Goal: Task Accomplishment & Management: Manage account settings

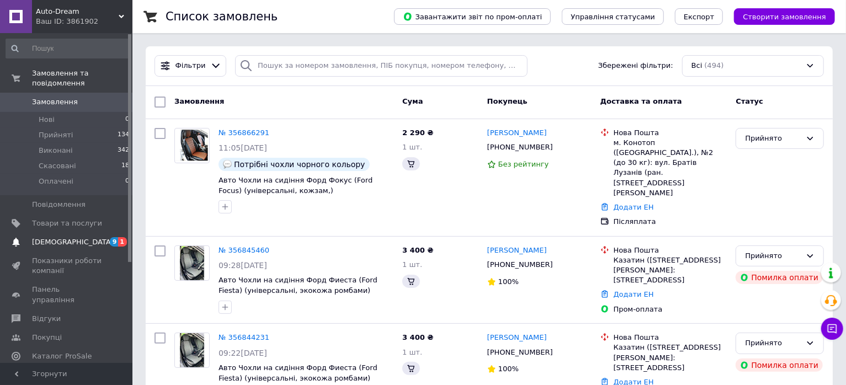
click at [83, 244] on span "[DEMOGRAPHIC_DATA]" at bounding box center [67, 242] width 70 height 10
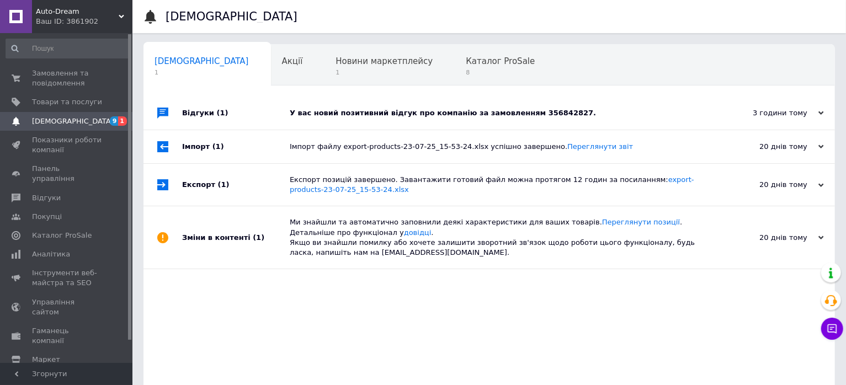
click at [550, 114] on div "У вас новий позитивний відгук про компанію за замовленням 356842827." at bounding box center [502, 113] width 424 height 10
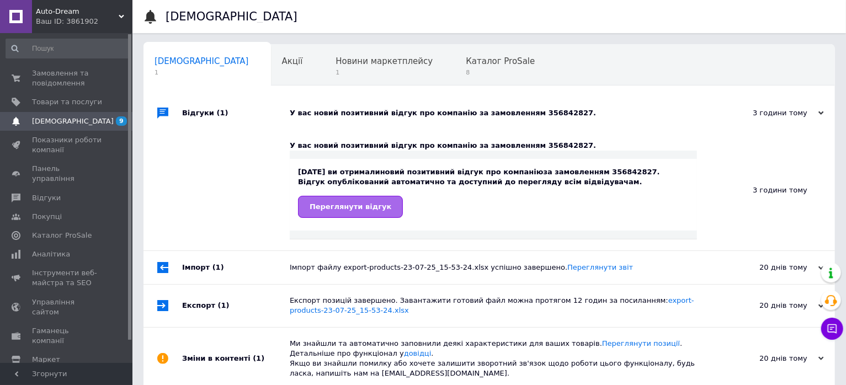
click at [358, 211] on link "Переглянути відгук" at bounding box center [350, 207] width 105 height 22
click at [76, 104] on span "Товари та послуги" at bounding box center [67, 102] width 70 height 10
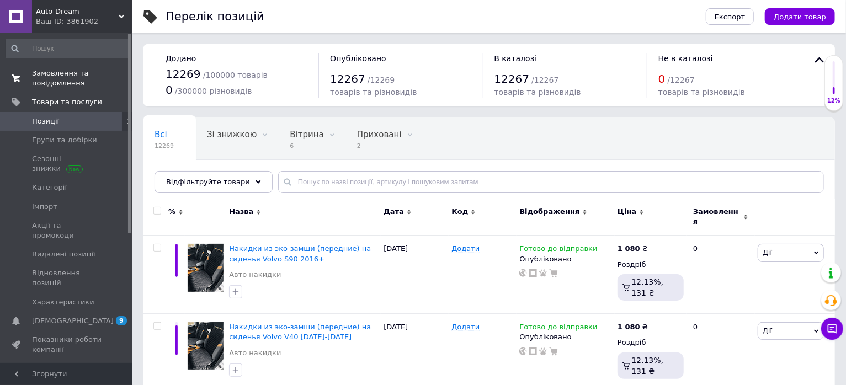
click at [74, 88] on span "Замовлення та повідомлення" at bounding box center [67, 78] width 70 height 20
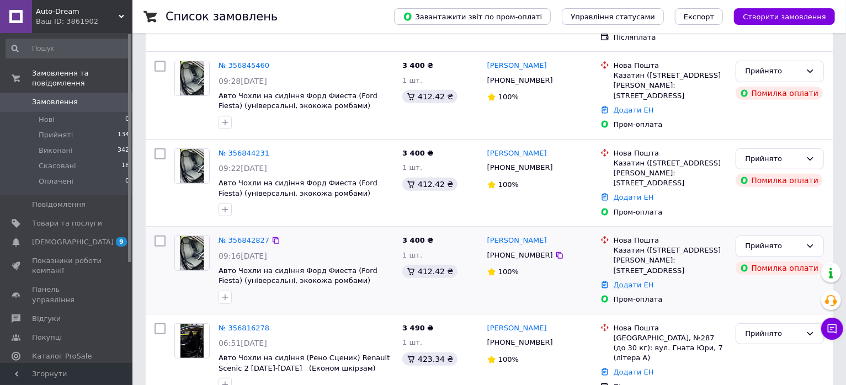
scroll to position [253, 0]
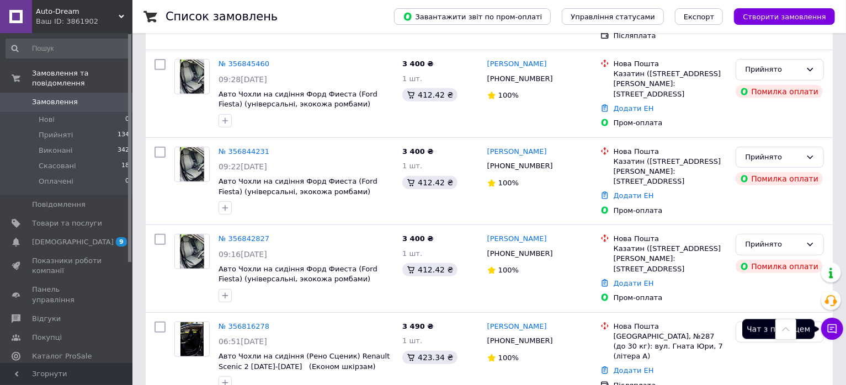
click at [833, 328] on icon at bounding box center [831, 328] width 11 height 11
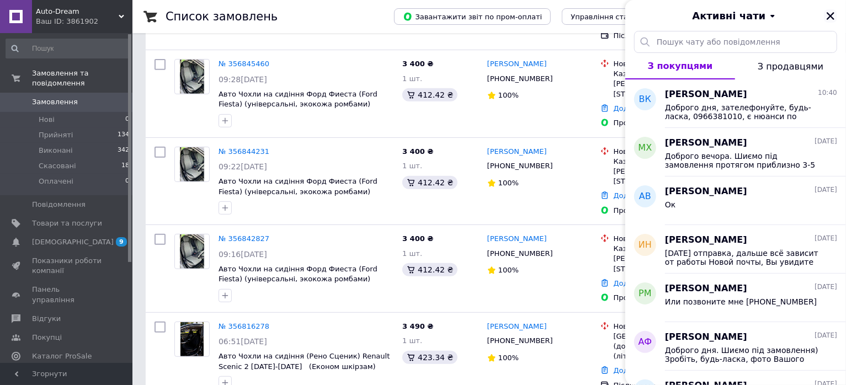
click at [832, 16] on icon "Закрити" at bounding box center [830, 16] width 10 height 10
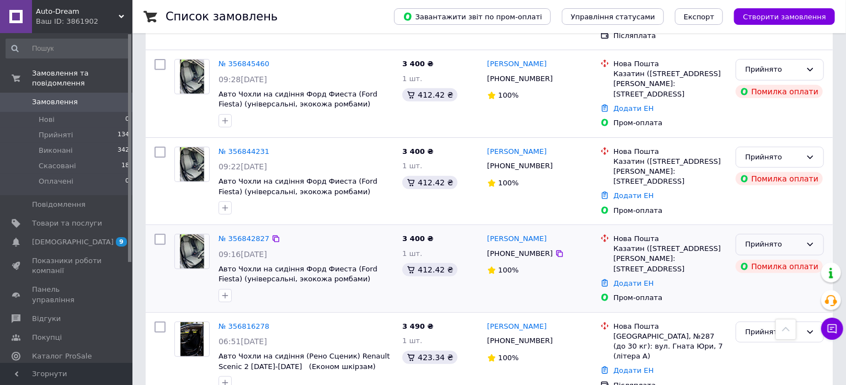
click at [765, 239] on div "Прийнято" at bounding box center [773, 245] width 56 height 12
click at [761, 277] on li "Скасовано" at bounding box center [779, 287] width 87 height 20
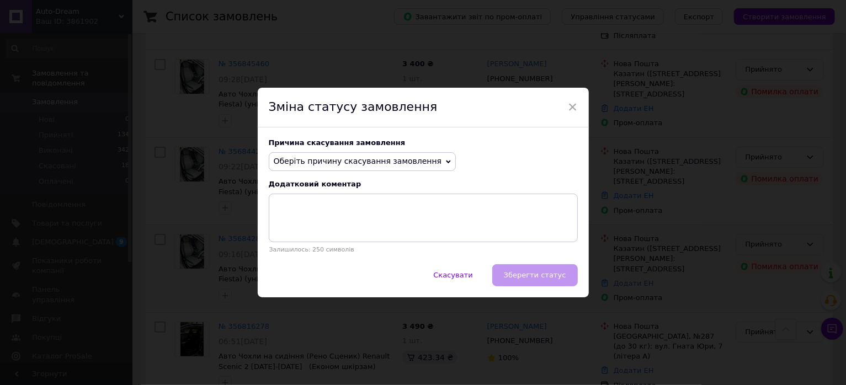
click at [394, 164] on span "Оберіть причину скасування замовлення" at bounding box center [358, 161] width 168 height 9
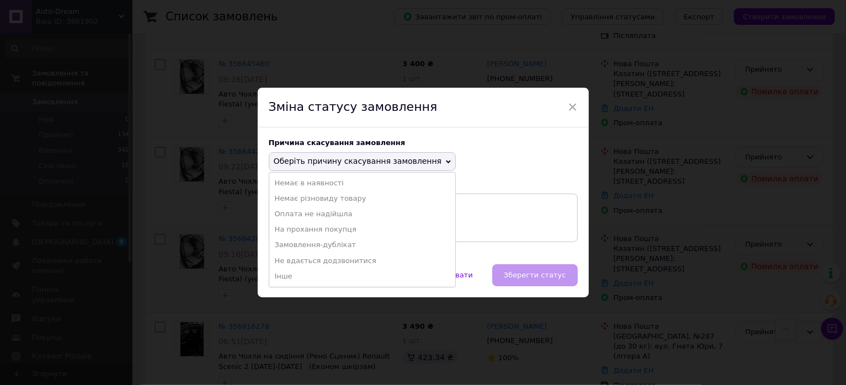
click at [324, 247] on li "Замовлення-дублікат" at bounding box center [362, 244] width 186 height 15
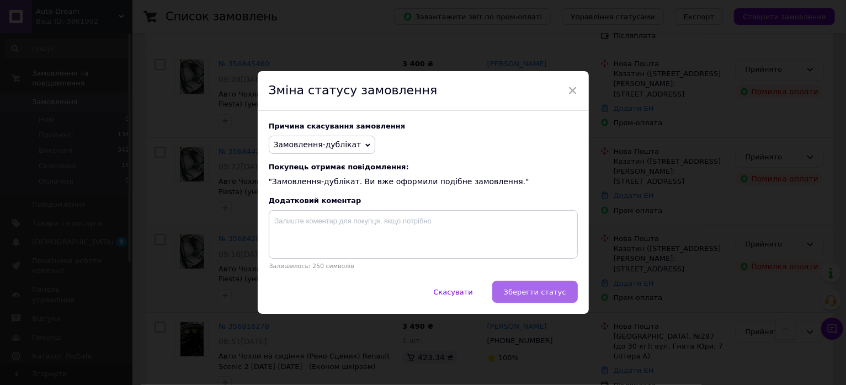
click at [532, 289] on span "Зберегти статус" at bounding box center [535, 292] width 62 height 8
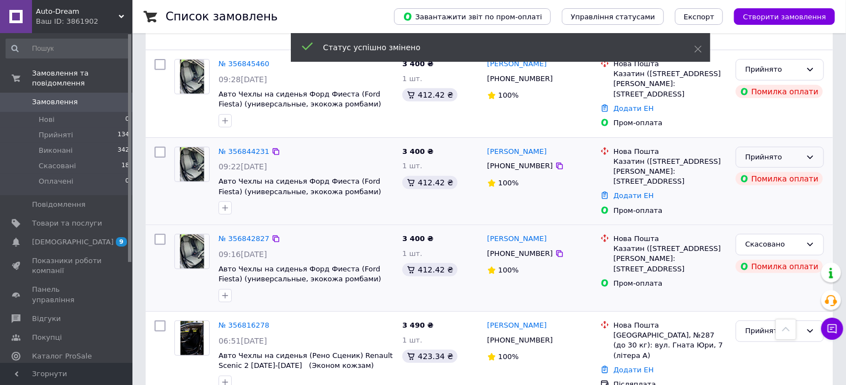
click at [785, 152] on div "Прийнято" at bounding box center [773, 158] width 56 height 12
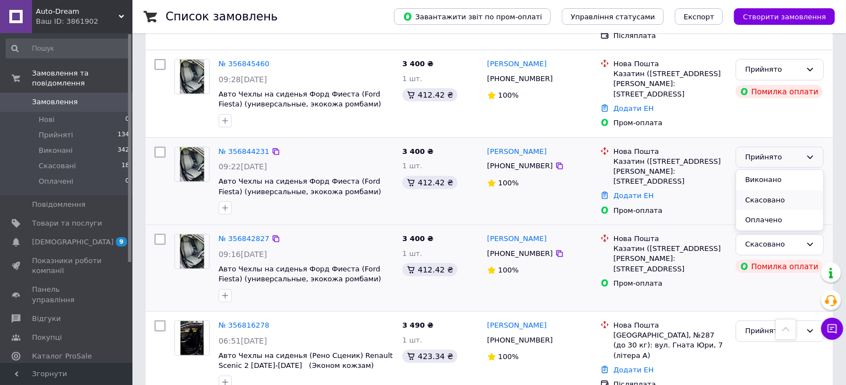
click at [768, 190] on li "Скасовано" at bounding box center [779, 200] width 87 height 20
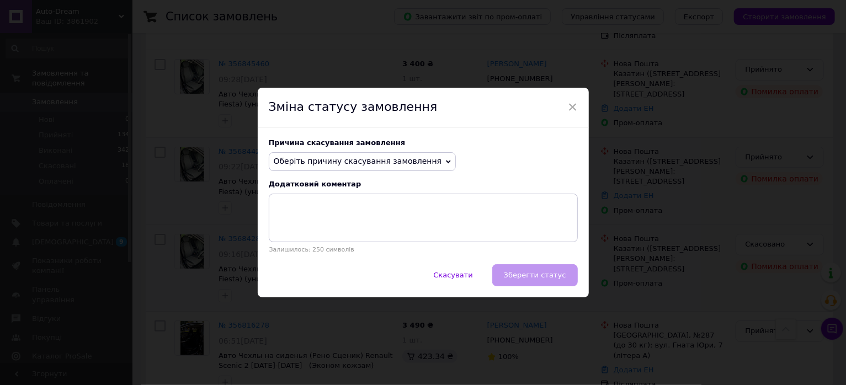
click at [346, 164] on span "Оберіть причину скасування замовлення" at bounding box center [358, 161] width 168 height 9
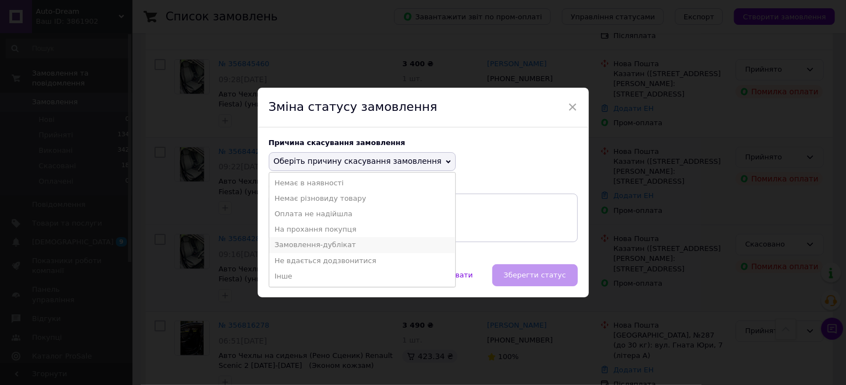
click at [309, 245] on li "Замовлення-дублікат" at bounding box center [362, 244] width 186 height 15
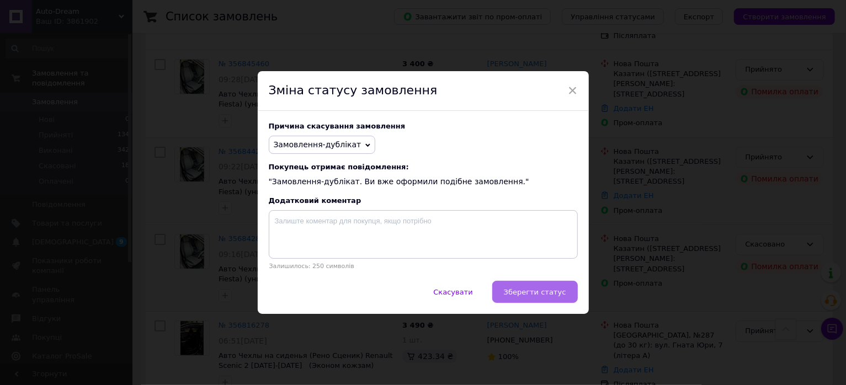
click at [543, 300] on button "Зберегти статус" at bounding box center [534, 292] width 85 height 22
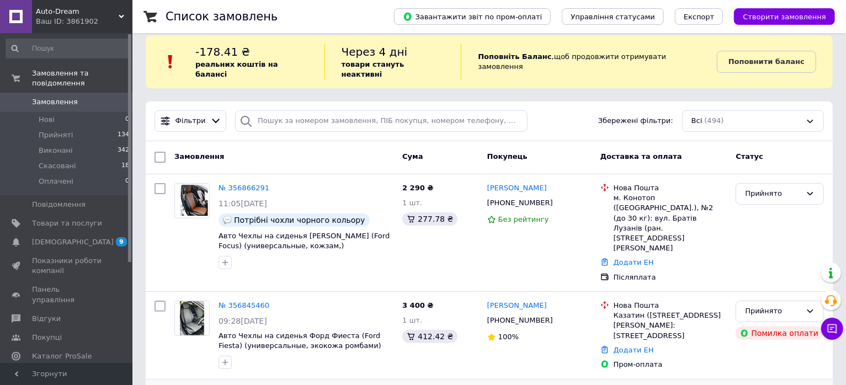
scroll to position [0, 0]
